Goal: Find contact information: Find contact information

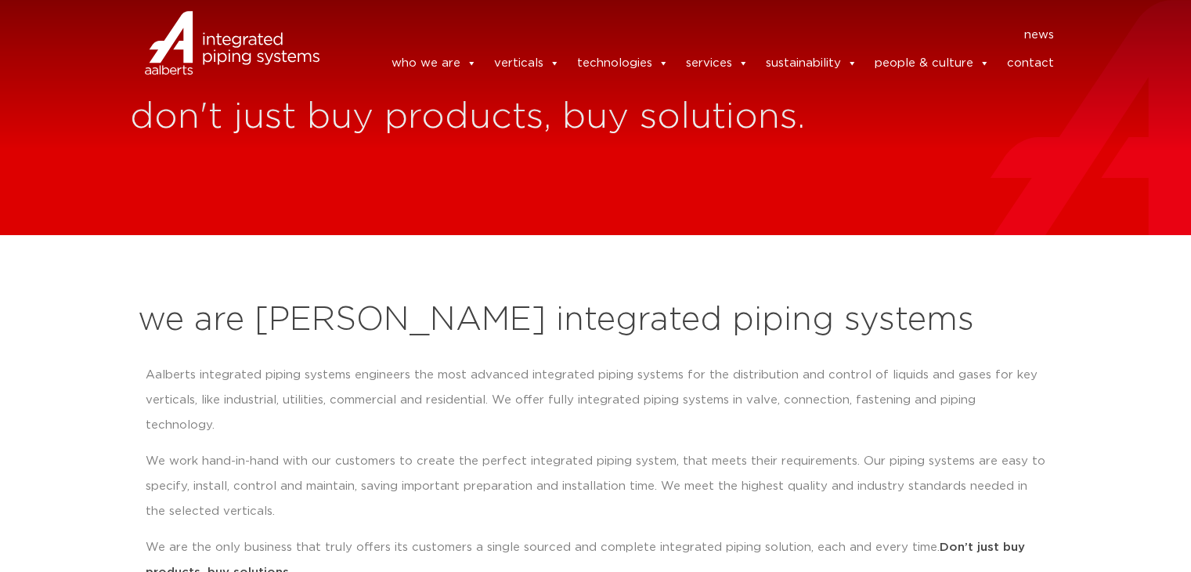
click at [1039, 70] on link "contact" at bounding box center [1030, 63] width 47 height 31
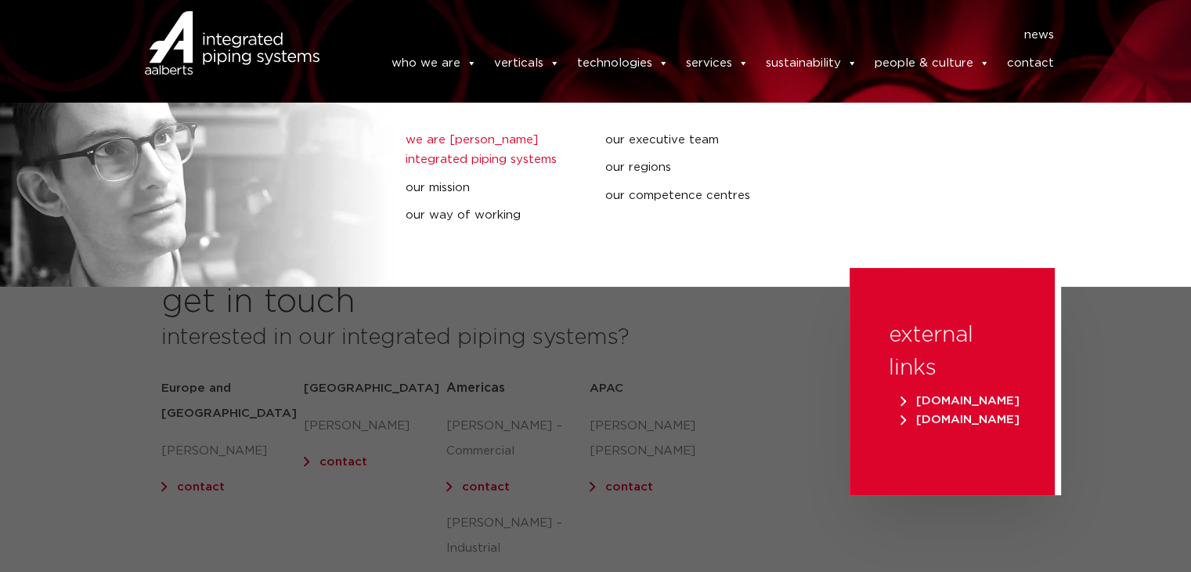
click at [454, 154] on link "we are [PERSON_NAME] integrated piping systems" at bounding box center [493, 150] width 175 height 40
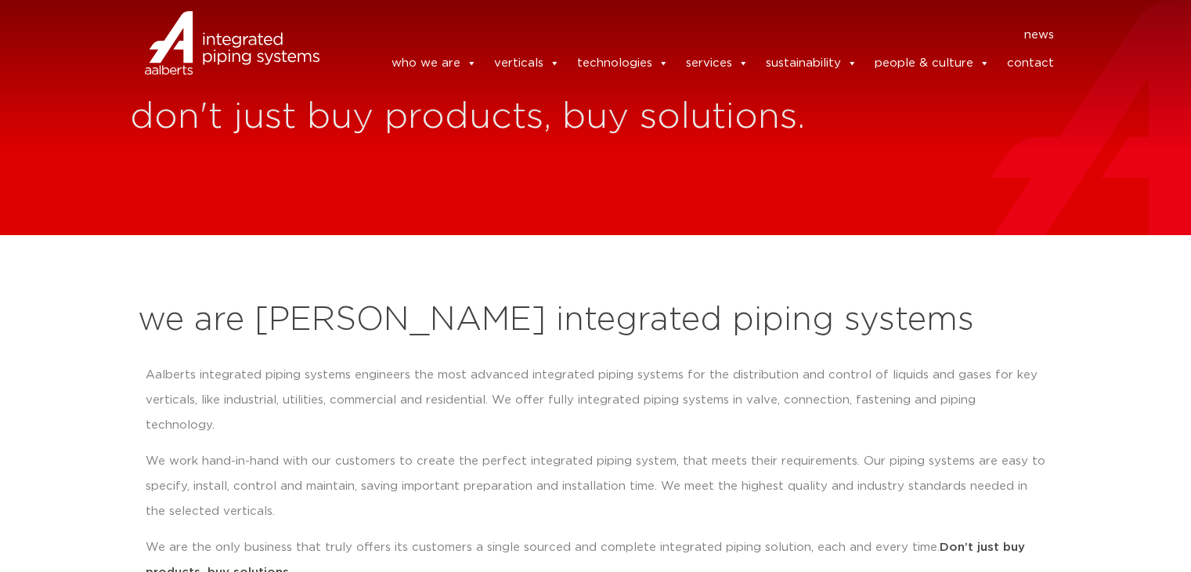
click at [1036, 70] on link "contact" at bounding box center [1030, 63] width 47 height 31
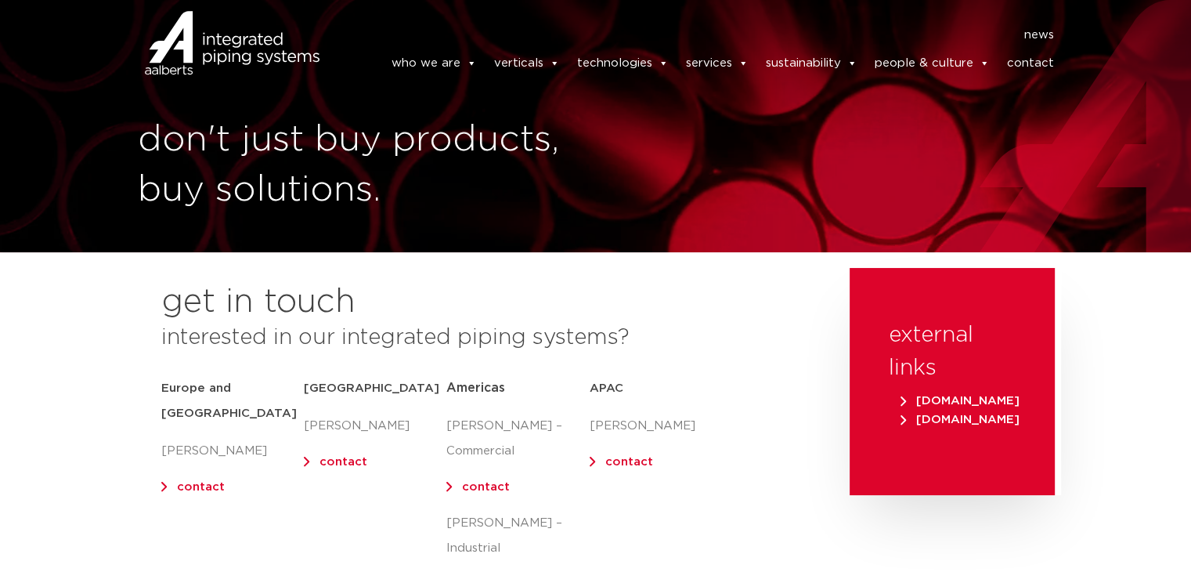
click at [197, 481] on link "contact" at bounding box center [201, 487] width 48 height 12
click at [193, 481] on link "contact" at bounding box center [201, 487] width 48 height 12
click at [197, 481] on link "contact" at bounding box center [201, 487] width 48 height 12
